Goal: Transaction & Acquisition: Purchase product/service

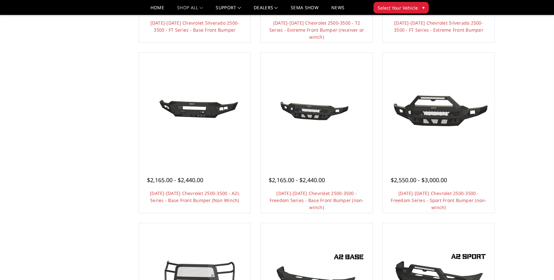
scroll to position [192, 0]
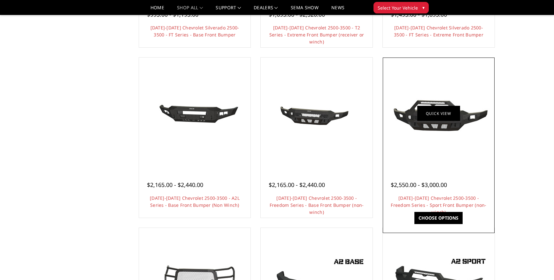
click at [418, 114] on link "Quick view" at bounding box center [438, 113] width 43 height 15
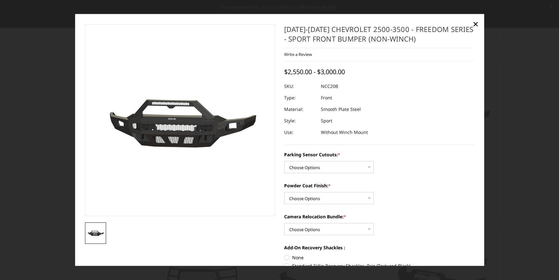
click at [479, 24] on link "×" at bounding box center [475, 24] width 10 height 10
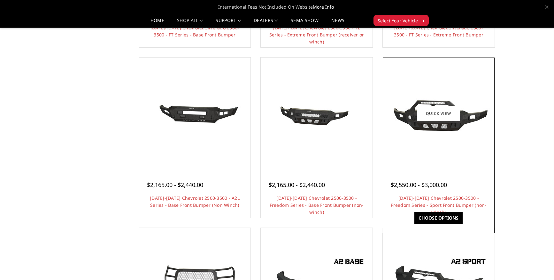
click at [455, 134] on img at bounding box center [438, 113] width 102 height 46
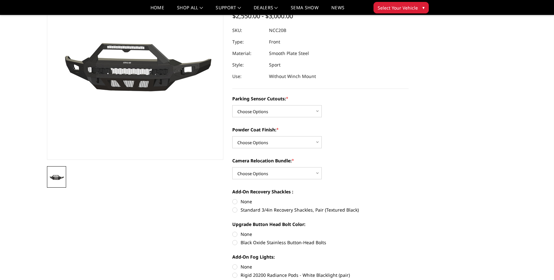
scroll to position [96, 0]
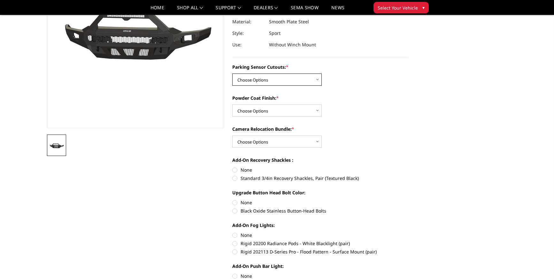
click at [288, 78] on select "Choose Options No - Without Parking Sensor Cutouts Yes - With Parking Sensor Cu…" at bounding box center [276, 79] width 89 height 12
select select "2962"
click at [232, 73] on select "Choose Options No - Without Parking Sensor Cutouts Yes - With Parking Sensor Cu…" at bounding box center [276, 79] width 89 height 12
click at [312, 112] on select "Choose Options Bare Metal Texture Black Powder Coat" at bounding box center [276, 110] width 89 height 12
select select "2964"
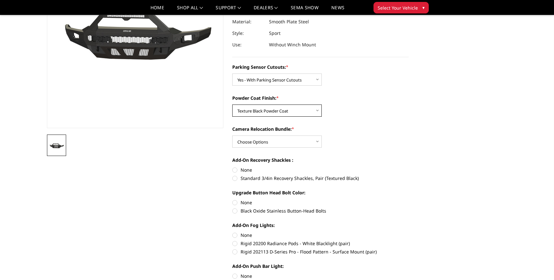
click at [232, 104] on select "Choose Options Bare Metal Texture Black Powder Coat" at bounding box center [276, 110] width 89 height 12
click at [316, 143] on select "Choose Options WITH Camera Relocation Bundle WITHOUT Camera Relocation Bundle" at bounding box center [276, 141] width 89 height 12
select select "2965"
click at [232, 135] on select "Choose Options WITH Camera Relocation Bundle WITHOUT Camera Relocation Bundle" at bounding box center [276, 141] width 89 height 12
click at [235, 178] on label "Standard 3/4in Recovery Shackles, Pair (Textured Black)" at bounding box center [320, 178] width 176 height 7
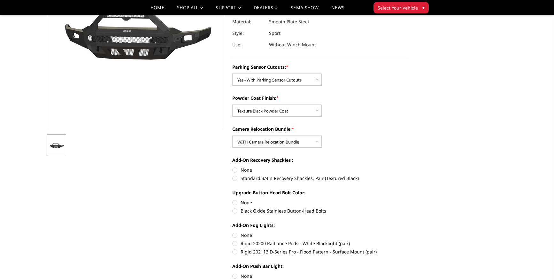
click at [408, 167] on input "Standard 3/4in Recovery Shackles, Pair (Textured Black)" at bounding box center [408, 166] width 0 height 0
radio input "true"
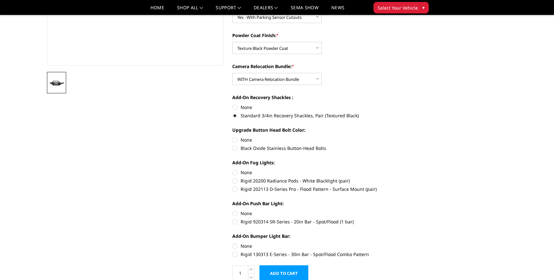
scroll to position [160, 0]
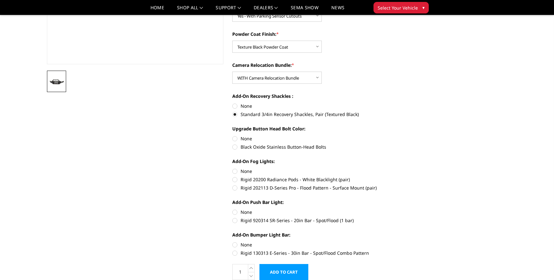
click at [245, 144] on label "Black Oxide Stainless Button-Head Bolts" at bounding box center [320, 146] width 176 height 7
click at [408, 135] on input "Black Oxide Stainless Button-Head Bolts" at bounding box center [408, 135] width 0 height 0
radio input "true"
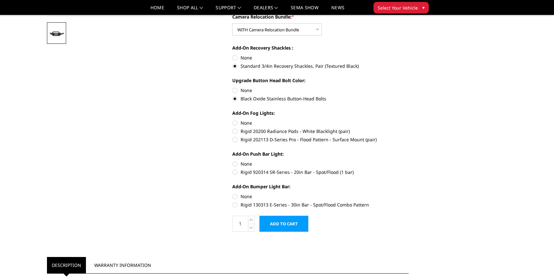
scroll to position [224, 0]
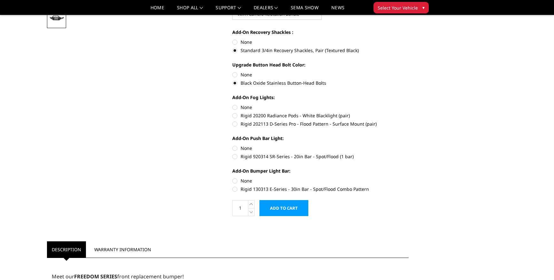
click at [234, 125] on label "Rigid 202113 D-Series Pro - Flood Pattern - Surface Mount (pair)" at bounding box center [320, 123] width 176 height 7
click at [408, 112] on input "Rigid 202113 D-Series Pro - Flood Pattern - Surface Mount (pair)" at bounding box center [408, 112] width 0 height 0
radio input "true"
click at [234, 158] on label "Rigid 920314 SR-Series - 20in Bar - Spot/Flood (1 bar)" at bounding box center [320, 156] width 176 height 7
click at [408, 145] on input "Rigid 920314 SR-Series - 20in Bar - Spot/Flood (1 bar)" at bounding box center [408, 145] width 0 height 0
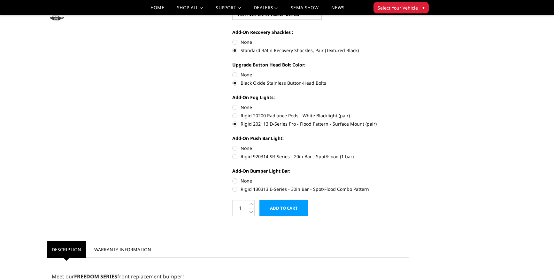
radio input "true"
click at [234, 188] on label "Rigid 130313 E-Series - 30in Bar - Spot/Flood Combo Pattern" at bounding box center [320, 189] width 176 height 7
click at [408, 178] on input "Rigid 130313 E-Series - 30in Bar - Spot/Flood Combo Pattern" at bounding box center [408, 177] width 0 height 0
radio input "true"
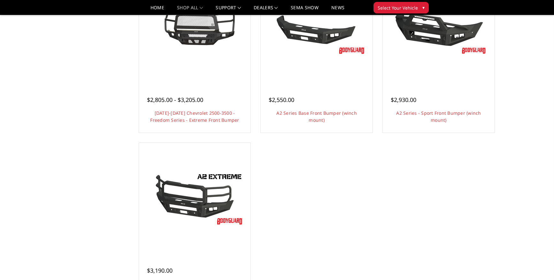
scroll to position [543, 0]
